Goal: Task Accomplishment & Management: Use online tool/utility

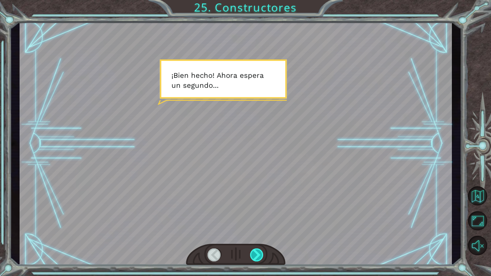
click at [255, 253] on div at bounding box center [257, 254] width 14 height 13
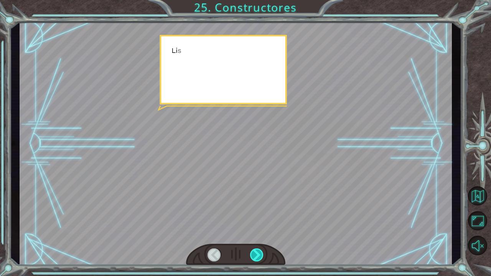
click at [255, 253] on div at bounding box center [257, 254] width 14 height 13
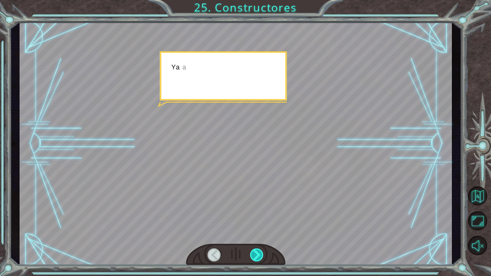
click at [255, 253] on div at bounding box center [257, 254] width 14 height 13
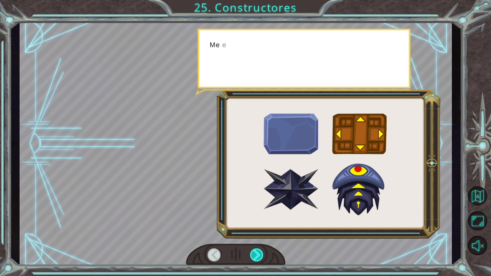
click at [255, 253] on div at bounding box center [257, 254] width 14 height 13
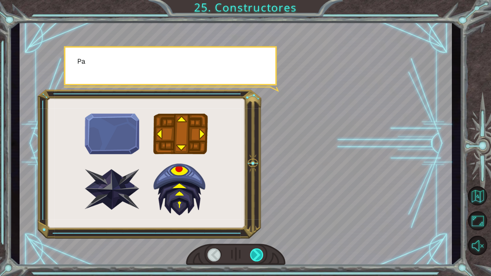
click at [255, 253] on div at bounding box center [257, 254] width 14 height 13
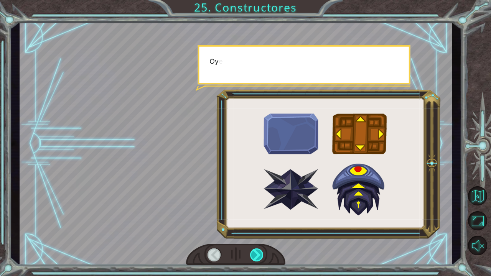
click at [255, 253] on div at bounding box center [257, 254] width 14 height 13
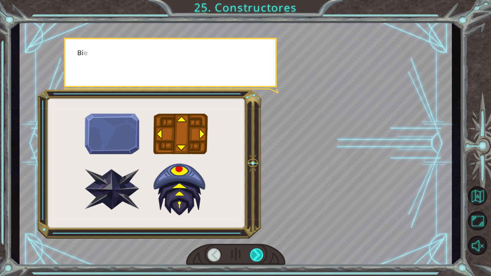
click at [255, 253] on div at bounding box center [257, 254] width 14 height 13
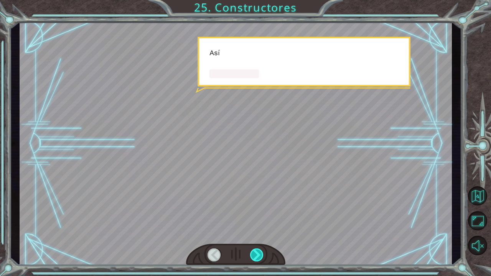
click at [255, 253] on div at bounding box center [257, 254] width 14 height 13
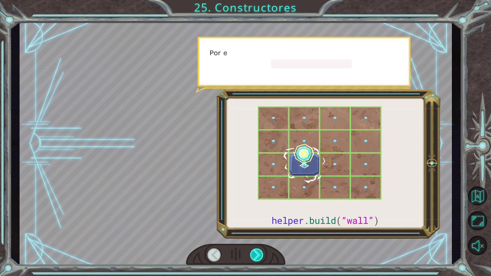
click at [255, 253] on div at bounding box center [257, 254] width 14 height 13
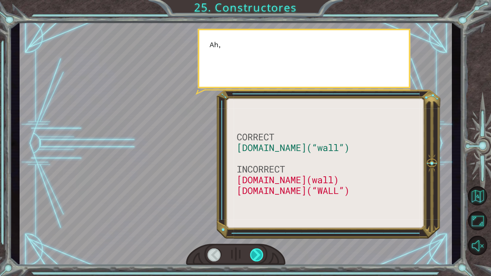
click at [255, 253] on div at bounding box center [257, 254] width 14 height 13
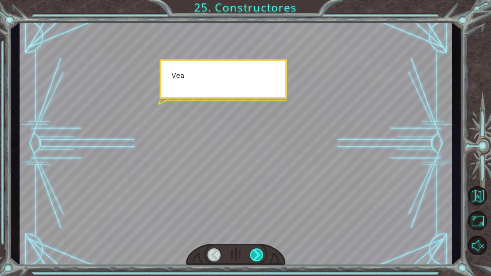
click at [255, 253] on div at bounding box center [257, 254] width 14 height 13
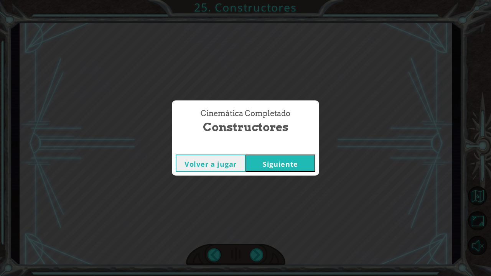
click at [297, 169] on button "Siguiente" at bounding box center [280, 162] width 70 height 17
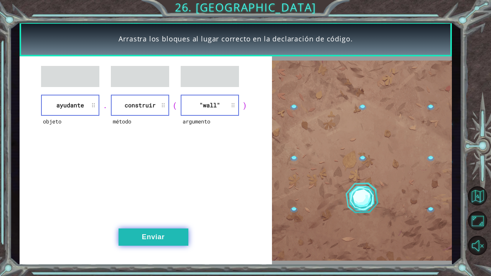
click at [168, 242] on button "Enviar" at bounding box center [153, 236] width 70 height 17
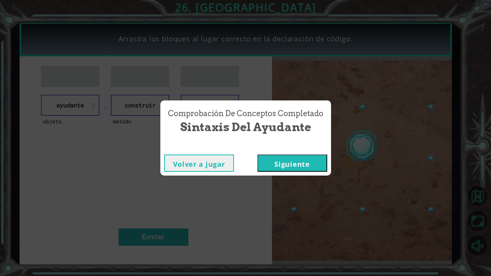
click at [300, 166] on button "Siguiente" at bounding box center [292, 162] width 70 height 17
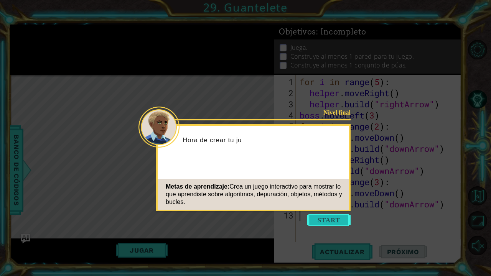
click at [316, 217] on button "Start" at bounding box center [329, 220] width 44 height 12
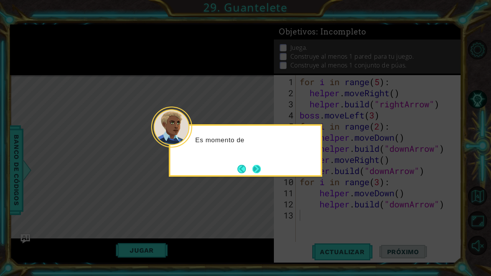
click at [252, 168] on button "Next" at bounding box center [256, 169] width 8 height 8
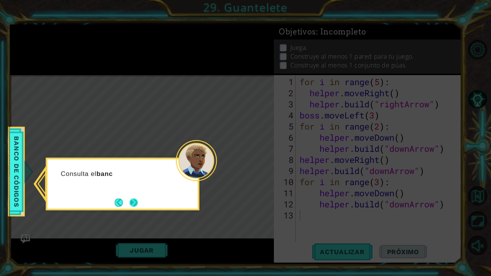
click at [135, 204] on button "Next" at bounding box center [134, 202] width 8 height 8
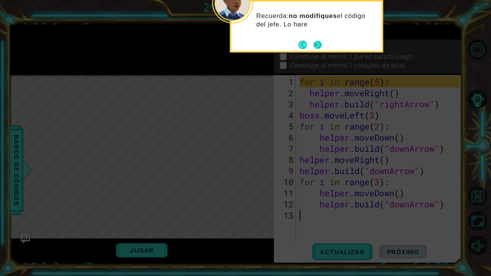
click at [320, 43] on button "Next" at bounding box center [317, 45] width 8 height 8
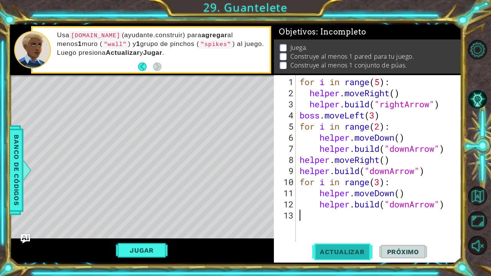
click at [358, 257] on button "Actualizar" at bounding box center [342, 251] width 60 height 19
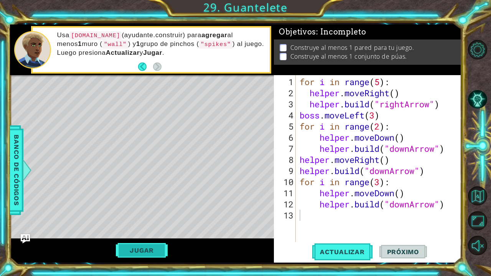
click at [134, 252] on button "Jugar" at bounding box center [142, 250] width 52 height 15
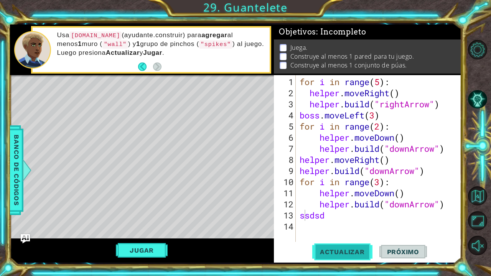
scroll to position [0, 0]
click at [348, 260] on button "Actualizar" at bounding box center [342, 251] width 60 height 19
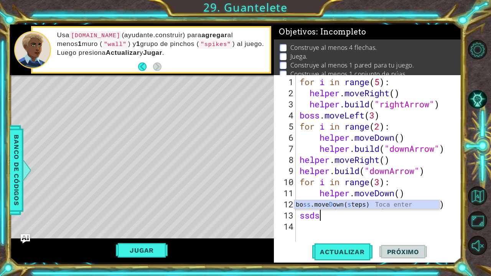
type textarea "s"
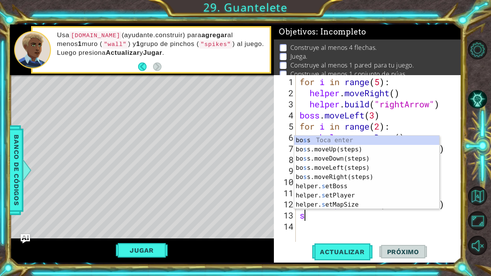
scroll to position [0, 0]
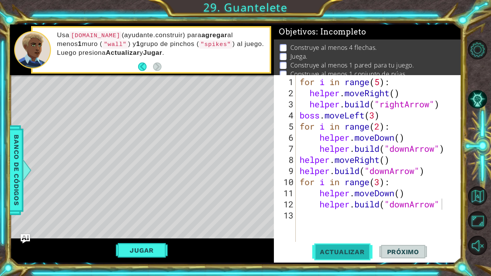
click at [329, 254] on span "Actualizar" at bounding box center [342, 252] width 60 height 8
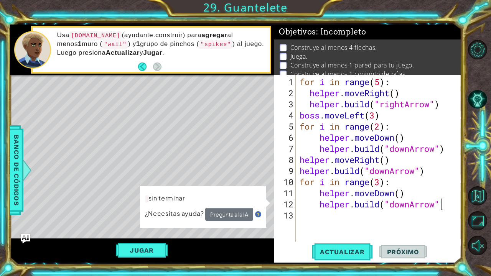
scroll to position [0, 7]
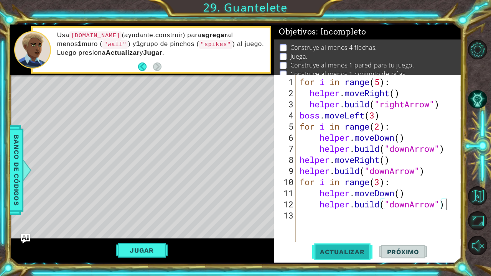
type textarea "[DOMAIN_NAME]("downArrow")"
click at [358, 254] on span "Actualizar" at bounding box center [342, 252] width 60 height 8
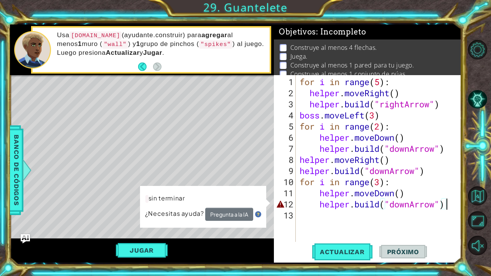
click at [356, 222] on div "for i in range ( 5 ) : helper . moveRight ( ) helper . build ( "rightArrow" ) b…" at bounding box center [380, 170] width 165 height 189
click at [335, 246] on button "Actualizar" at bounding box center [342, 251] width 60 height 19
click at [477, 203] on button "Volver al mapa" at bounding box center [477, 195] width 19 height 19
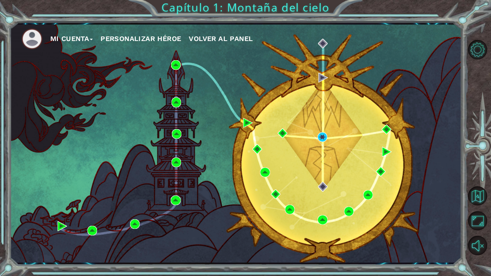
click at [345, 144] on div "Mi Cuenta Personalizar héroe Volver al panel" at bounding box center [235, 144] width 451 height 238
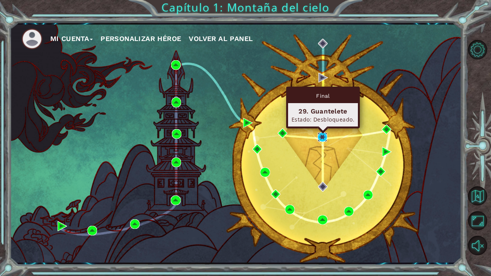
click at [320, 138] on img at bounding box center [322, 137] width 10 height 10
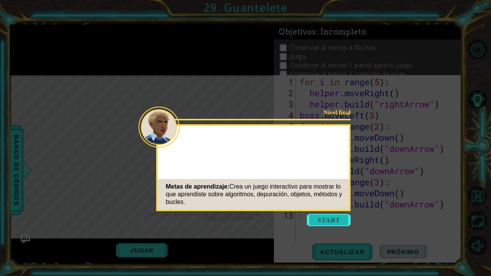
click at [317, 223] on button "Start" at bounding box center [329, 220] width 44 height 12
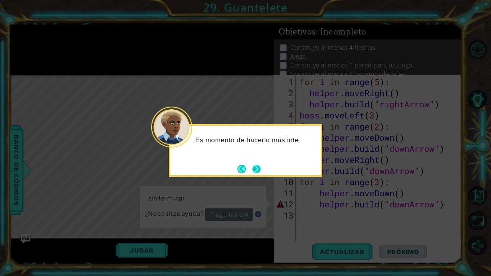
click at [259, 167] on button "Next" at bounding box center [256, 169] width 8 height 8
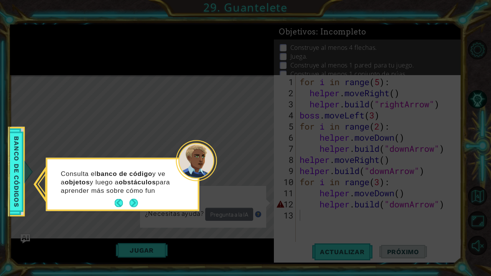
click at [136, 195] on p "Consulta el banco de código y ve a objetos y luego a obstáculos para aprender m…" at bounding box center [118, 181] width 115 height 25
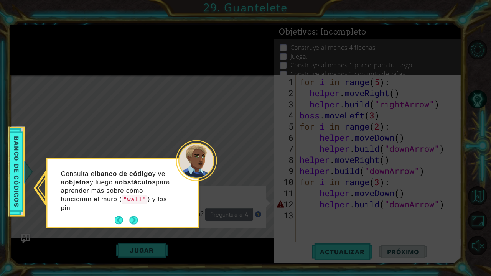
click at [133, 212] on div "Consulta el banco de código y ve a objetos y luego a obstáculos para aprender m…" at bounding box center [123, 194] width 150 height 64
click at [136, 217] on button "Next" at bounding box center [134, 221] width 8 height 8
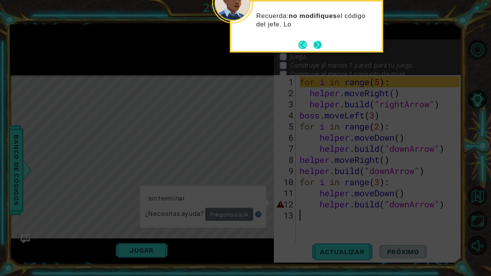
click at [313, 45] on button "Next" at bounding box center [317, 45] width 8 height 8
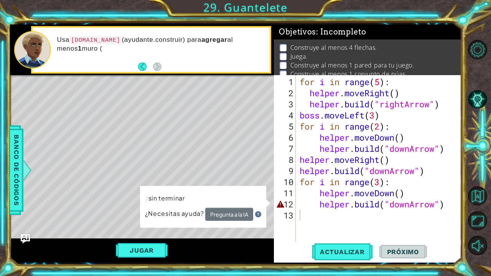
click at [241, 219] on button "Pregunta a la IA" at bounding box center [229, 214] width 48 height 13
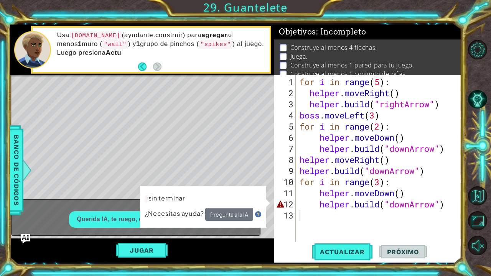
click at [246, 213] on button "Pregunta a la IA" at bounding box center [229, 214] width 48 height 13
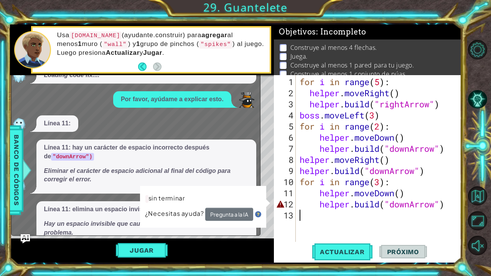
scroll to position [44, 0]
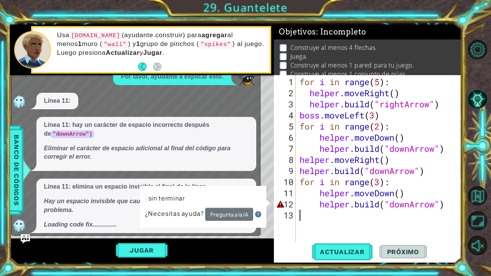
click at [274, 233] on div "1 2 3 4 5 6 7 8 9 10 11 12 13 for i in range ( 5 ) : helper . moveRight ( ) hel…" at bounding box center [366, 158] width 185 height 167
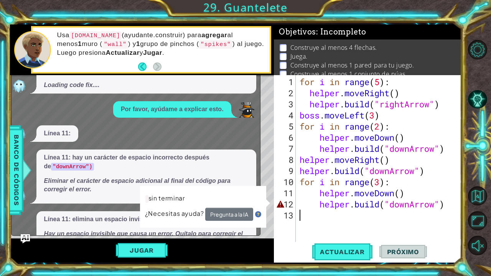
scroll to position [9, 0]
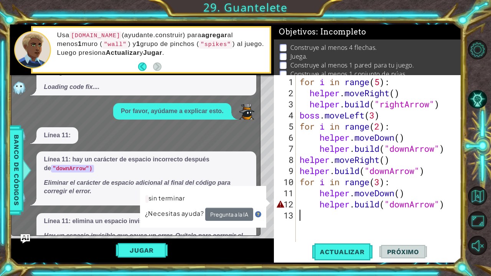
click at [386, 205] on div "for i in range ( 5 ) : helper . moveRight ( ) helper . build ( "rightArrow" ) b…" at bounding box center [380, 170] width 165 height 189
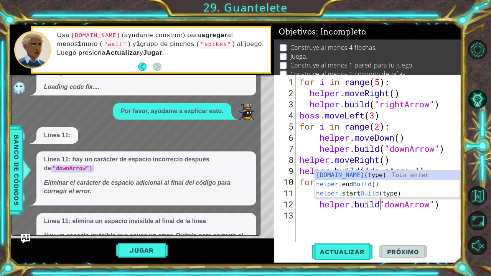
scroll to position [0, 4]
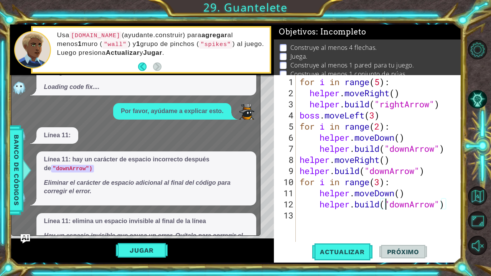
click at [379, 81] on div "for i in range ( 5 ) : helper . moveRight ( ) helper . build ( "rightArrow" ) b…" at bounding box center [380, 170] width 165 height 189
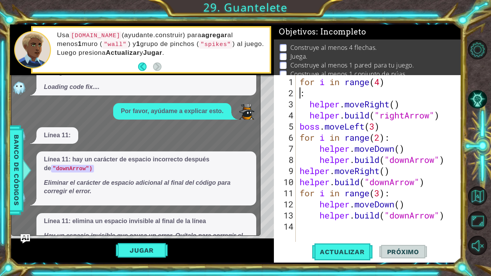
type textarea "for i in range(4):"
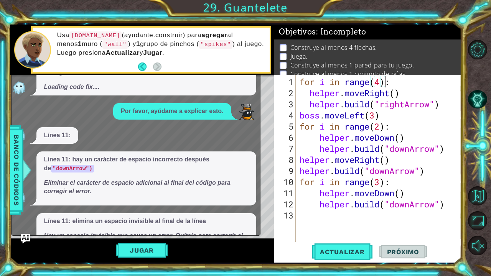
click at [361, 228] on div "for i in range ( 4 ) : helper . moveRight ( ) helper . build ( "rightArrow" ) b…" at bounding box center [380, 170] width 165 height 189
click at [27, 236] on img "Ask AI" at bounding box center [25, 239] width 10 height 10
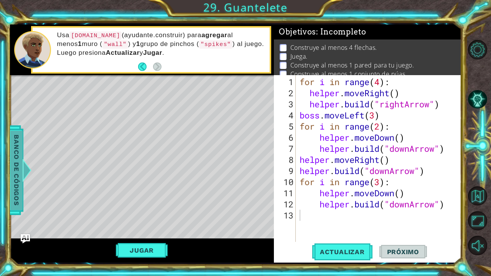
click at [23, 192] on div "Banco de códigos" at bounding box center [17, 170] width 14 height 90
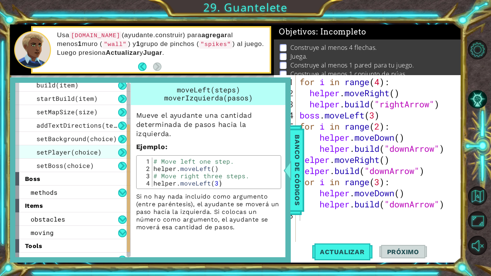
scroll to position [85, 0]
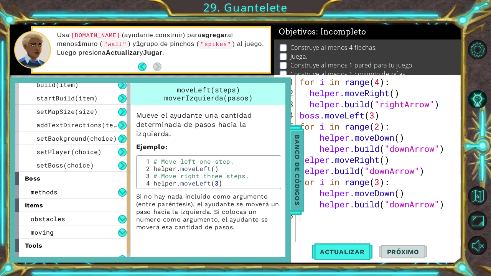
click at [297, 195] on span "Banco de códigos" at bounding box center [297, 169] width 12 height 79
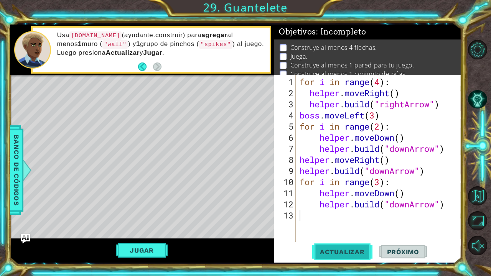
click at [330, 251] on span "Actualizar" at bounding box center [342, 252] width 60 height 8
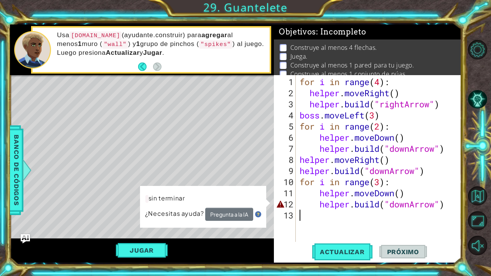
click at [255, 196] on div "1 2 3 4 5 6 7 8 9 for i in range ( 5 ) : helper . moveRight ( ) helper . build …" at bounding box center [235, 144] width 451 height 238
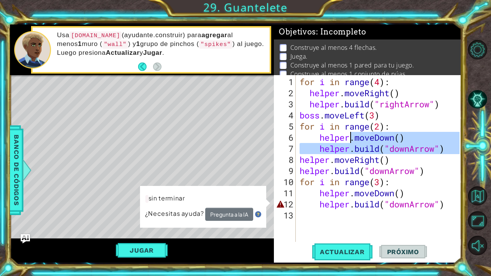
drag, startPoint x: 301, startPoint y: 154, endPoint x: 363, endPoint y: 140, distance: 63.5
click at [361, 140] on div "for i in range ( 4 ) : helper . moveRight ( ) helper . build ( "rightArrow" ) b…" at bounding box center [380, 170] width 165 height 189
click at [363, 140] on div "for i in range ( 4 ) : helper . moveRight ( ) helper . build ( "rightArrow" ) b…" at bounding box center [380, 170] width 165 height 189
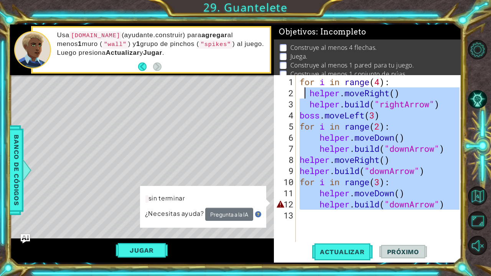
drag, startPoint x: 409, startPoint y: 223, endPoint x: 304, endPoint y: 95, distance: 165.6
click at [304, 95] on div "for i in range ( 4 ) : helper . moveRight ( ) helper . build ( "rightArrow" ) b…" at bounding box center [380, 170] width 165 height 189
type textarea "helper.moveRight() [DOMAIN_NAME]("rightArrow")"
